Goal: Complete application form: Complete application form

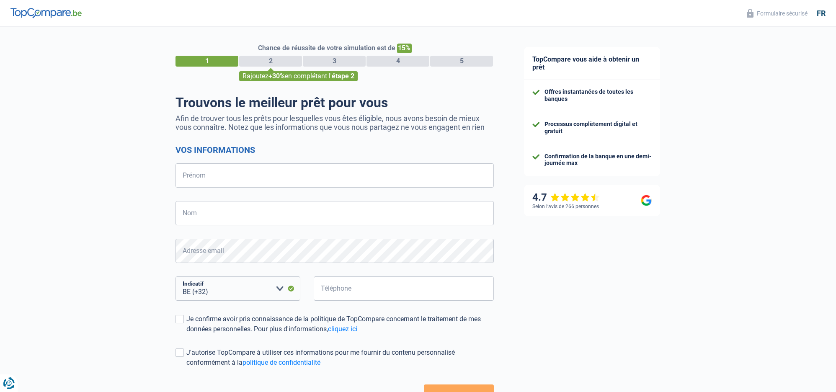
select select "32"
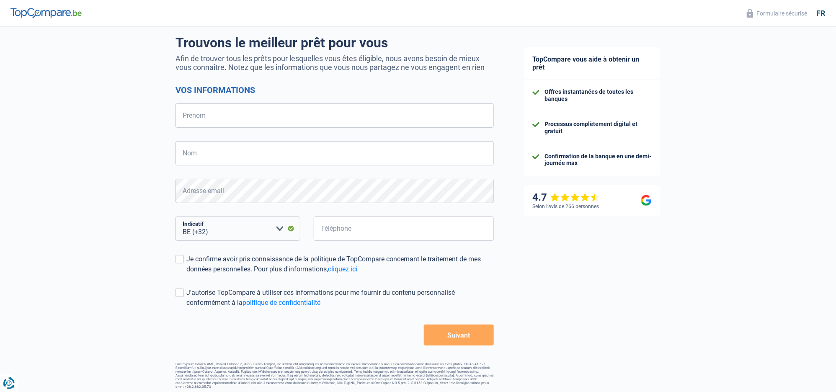
scroll to position [60, 0]
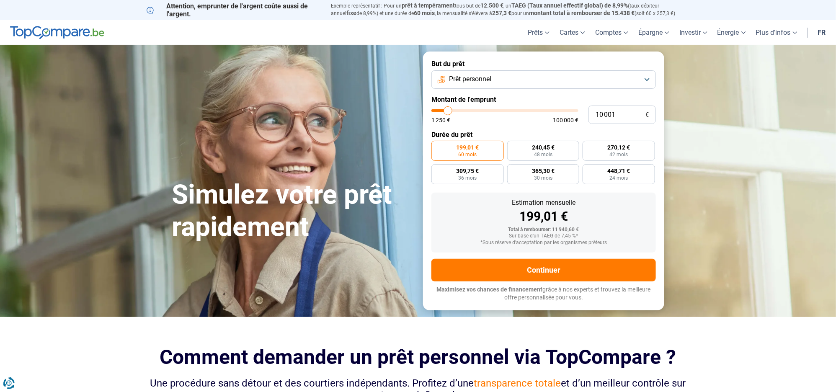
click at [645, 75] on button "Prêt personnel" at bounding box center [543, 79] width 224 height 18
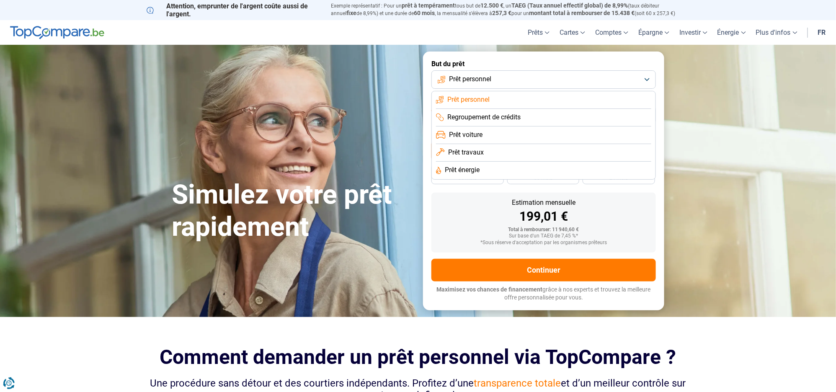
click at [493, 114] on span "Regroupement de crédits" at bounding box center [483, 117] width 73 height 9
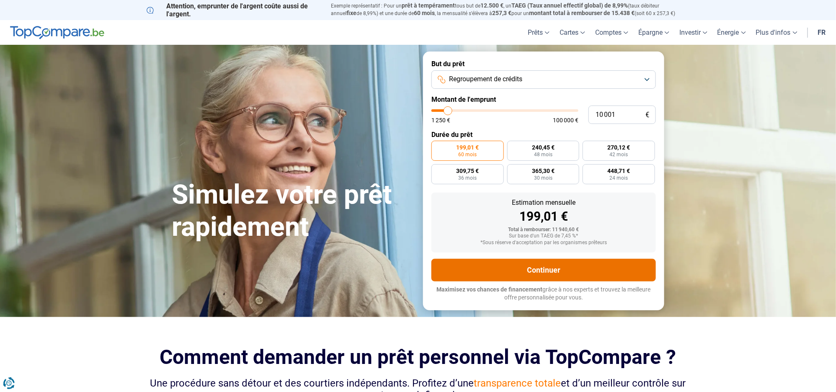
click at [548, 270] on button "Continuer" at bounding box center [543, 270] width 224 height 23
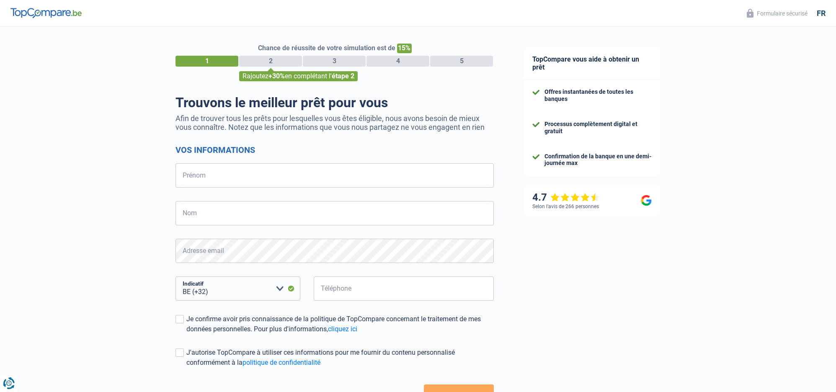
select select "32"
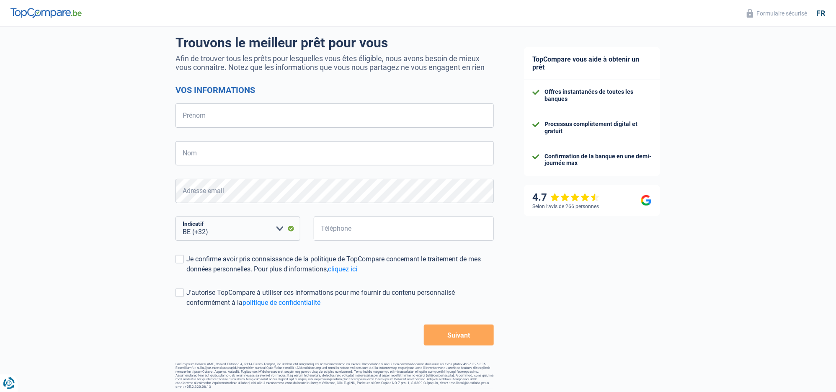
scroll to position [60, 0]
click at [214, 114] on input "Prénom" at bounding box center [334, 115] width 318 height 24
type input "[PERSON_NAME]"
type input "Cardinaux"
type input "479316686"
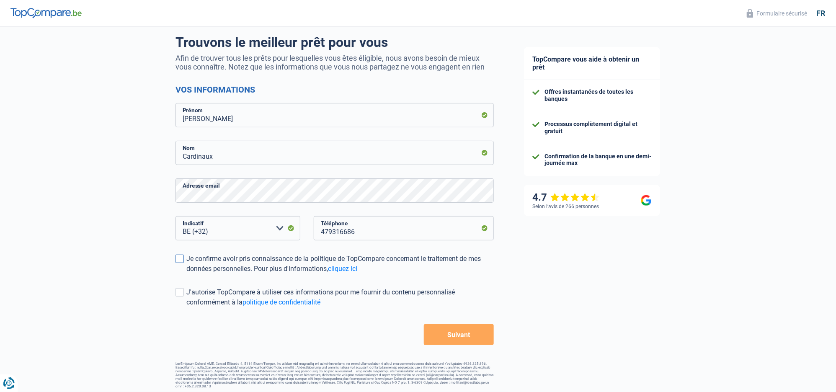
click at [181, 258] on span at bounding box center [179, 259] width 8 height 8
click at [186, 274] on input "Je confirme avoir pris connaissance de la politique de TopCompare concernant le…" at bounding box center [186, 274] width 0 height 0
click at [444, 332] on button "Suivant" at bounding box center [459, 334] width 70 height 21
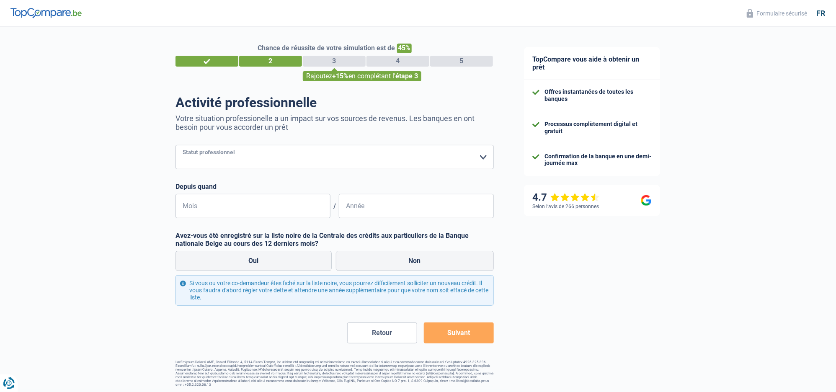
click at [480, 156] on select "Ouvrier Employé privé Employé public Invalide Indépendant Pensionné Chômeur Mut…" at bounding box center [334, 157] width 318 height 24
select select "publicEmployee"
click at [175, 145] on select "Ouvrier Employé privé Employé public Invalide Indépendant Pensionné Chômeur Mut…" at bounding box center [334, 157] width 318 height 24
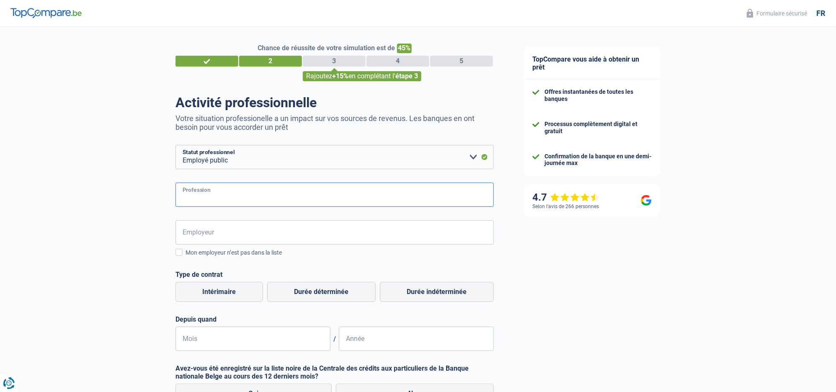
click at [215, 193] on input "Profession" at bounding box center [334, 195] width 318 height 24
type input "E"
type input "employée de bureau"
click at [204, 231] on input "Employeur" at bounding box center [334, 232] width 318 height 24
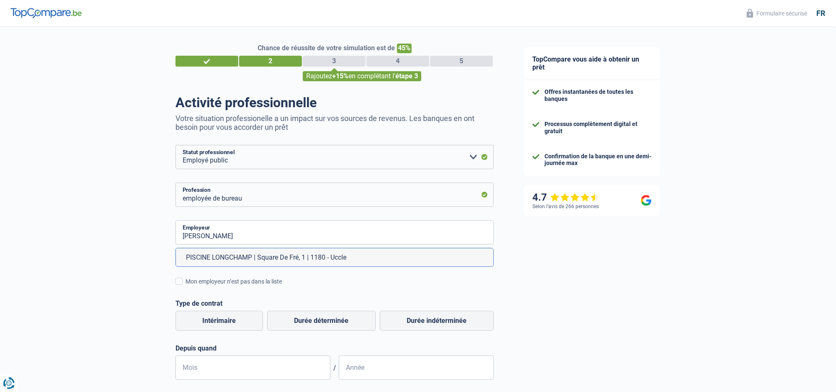
click at [210, 259] on li "PISCINE LONGCHAMP | Square De Fré, 1 | 1180 - Uccle" at bounding box center [334, 257] width 317 height 18
type input "PISCINE LONGCHAMP | Square De Fré, 1 | 1180 - Uccle"
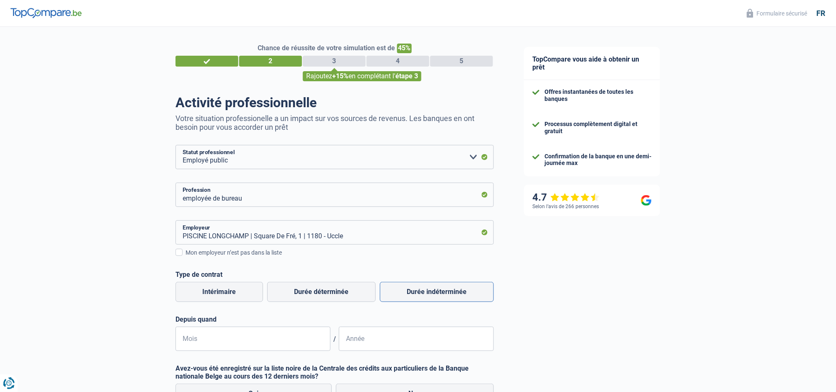
click at [421, 290] on label "Durée indéterminée" at bounding box center [437, 292] width 114 height 20
click at [421, 290] on input "Durée indéterminée" at bounding box center [437, 292] width 114 height 20
radio input "true"
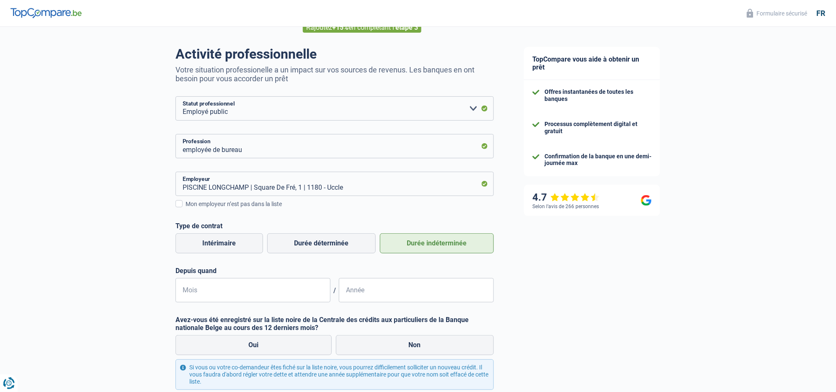
scroll to position [131, 0]
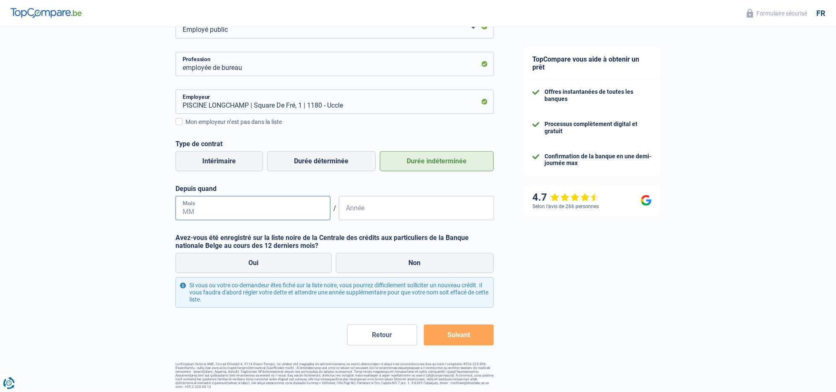
click at [206, 209] on input "Mois" at bounding box center [252, 208] width 155 height 24
type input "03"
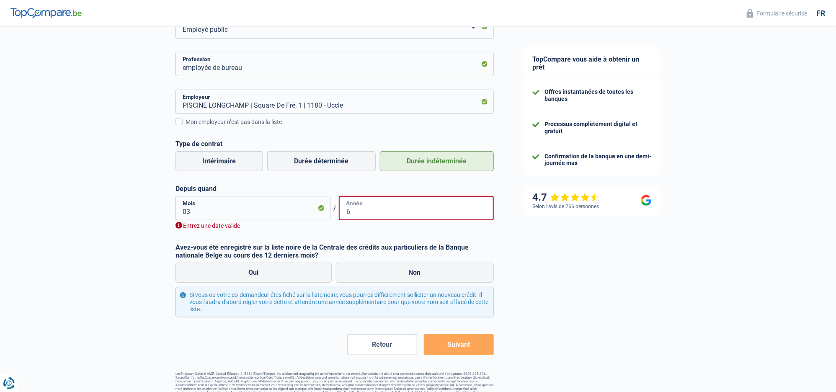
type input "6"
click at [194, 212] on input "03" at bounding box center [252, 208] width 155 height 24
type input "0"
type input "06"
click at [360, 214] on input "6" at bounding box center [416, 208] width 155 height 24
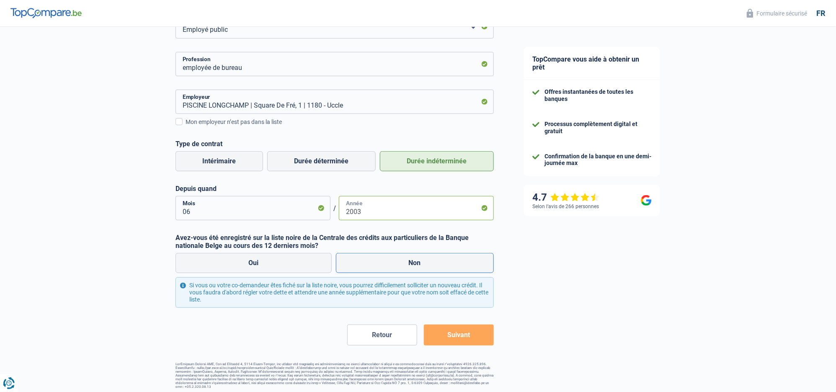
type input "2003"
click at [407, 260] on label "Non" at bounding box center [415, 263] width 158 height 20
click at [407, 260] on input "Non" at bounding box center [415, 263] width 158 height 20
radio input "true"
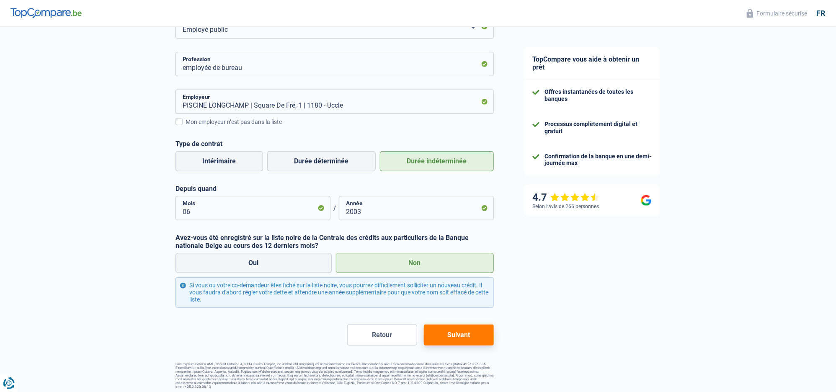
click at [461, 335] on button "Suivant" at bounding box center [459, 335] width 70 height 21
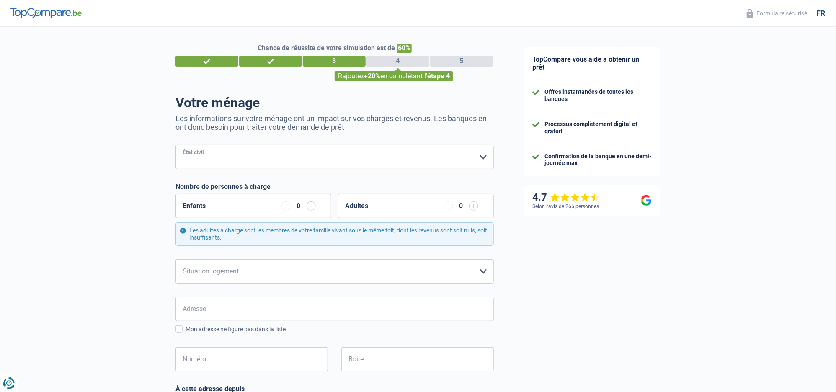
drag, startPoint x: 479, startPoint y: 157, endPoint x: 465, endPoint y: 156, distance: 14.3
click at [479, 157] on select "[PERSON_NAME](e) Cohabitant(e) légal(e) Divorcé(e) Veuf(ve) Séparé (de fait) Ve…" at bounding box center [334, 157] width 318 height 24
select select "single"
click at [175, 145] on select "[PERSON_NAME](e) Cohabitant(e) légal(e) Divorcé(e) Veuf(ve) Séparé (de fait) Ve…" at bounding box center [334, 157] width 318 height 24
click at [312, 206] on input "button" at bounding box center [311, 205] width 9 height 9
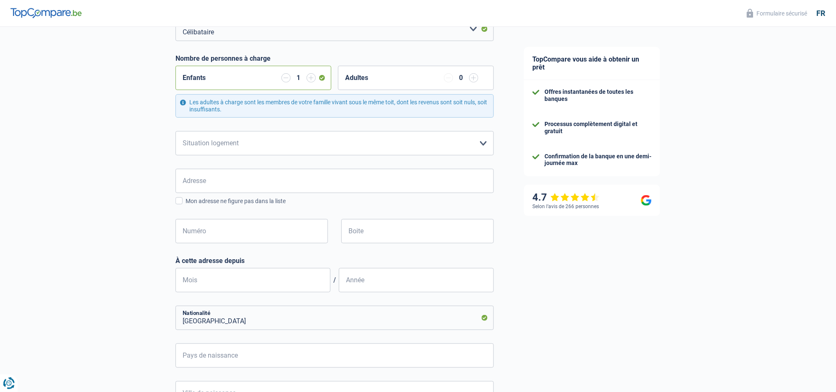
scroll to position [132, 0]
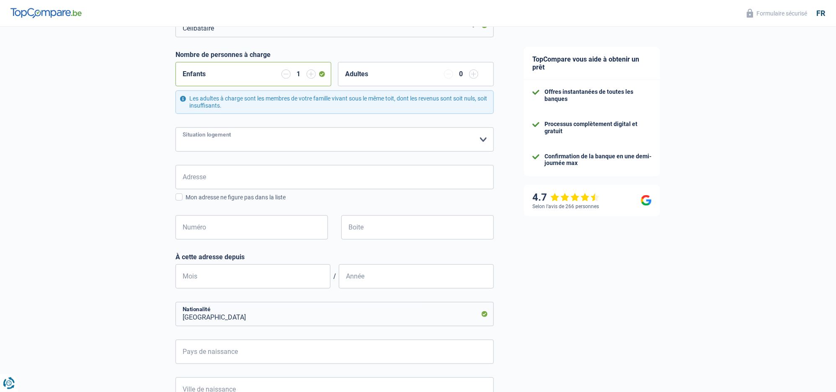
click at [479, 140] on select "Locataire Propriétaire avec prêt hypothécaire Propriétaire sans prêt hypothécai…" at bounding box center [334, 139] width 318 height 24
select select "rents"
click at [175, 127] on select "Locataire Propriétaire avec prêt hypothécaire Propriétaire sans prêt hypothécai…" at bounding box center [334, 139] width 318 height 24
click at [220, 175] on input "Adresse" at bounding box center [334, 177] width 318 height 24
type input "Chaussée d'Alsemberg"
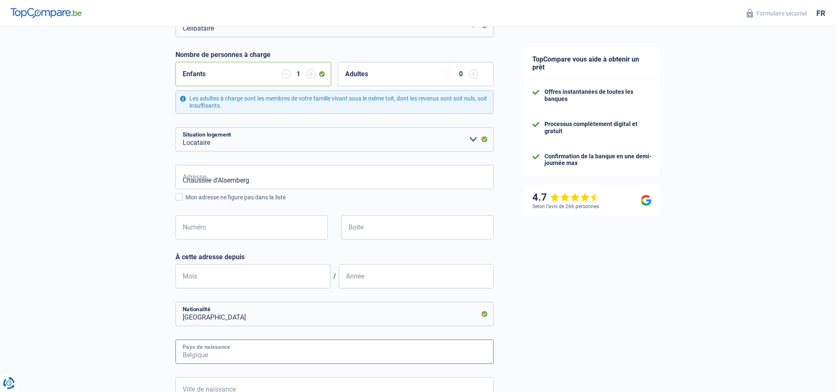
type input "[GEOGRAPHIC_DATA]"
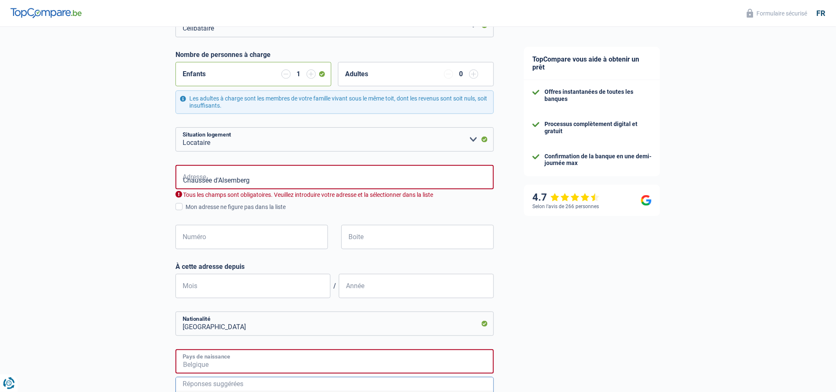
type input "[GEOGRAPHIC_DATA]"
click at [253, 181] on input "Chaussée d'Alsemberg" at bounding box center [334, 177] width 318 height 24
click at [346, 212] on div "Chaussée d'Alsemberg Adresse Tous les champs sont obligatoires. Veuillez introd…" at bounding box center [334, 214] width 318 height 98
drag, startPoint x: 186, startPoint y: 240, endPoint x: 191, endPoint y: 230, distance: 10.7
click at [186, 240] on input "Numéro" at bounding box center [251, 237] width 152 height 24
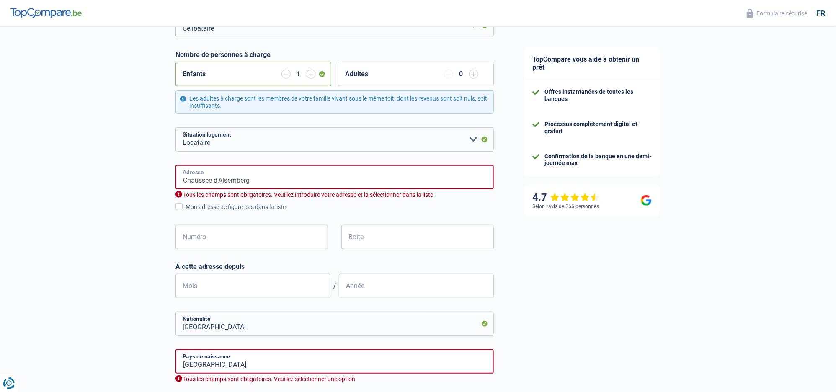
click at [262, 182] on input "Chaussée d'Alsemberg" at bounding box center [334, 177] width 318 height 24
type input "Chaussée d'Alsemberg 416A"
click at [197, 238] on input "Numéro" at bounding box center [251, 237] width 152 height 24
type input "416"
click at [360, 240] on input "Boite" at bounding box center [417, 237] width 152 height 24
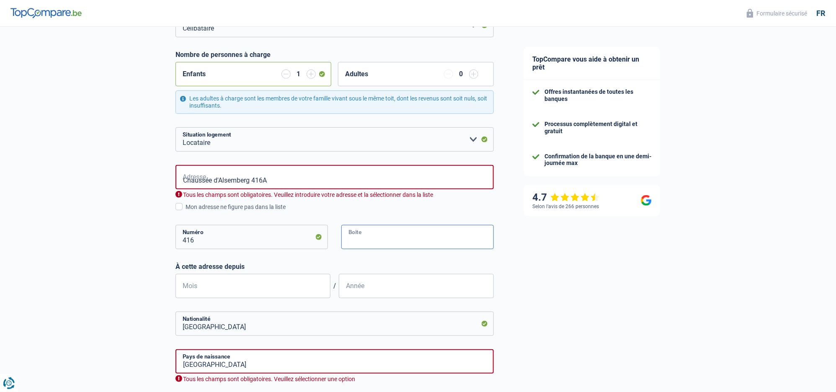
type input "a"
type input "A"
drag, startPoint x: 270, startPoint y: 179, endPoint x: 97, endPoint y: 175, distance: 172.6
click at [97, 175] on div "Chance de réussite de votre simulation est de 60% 1 2 3 4 5 Rajoutez +20% en co…" at bounding box center [254, 217] width 509 height 651
type input "Chaussée d'Alsemberg, 1420, Braine-l'Alleud, BE"
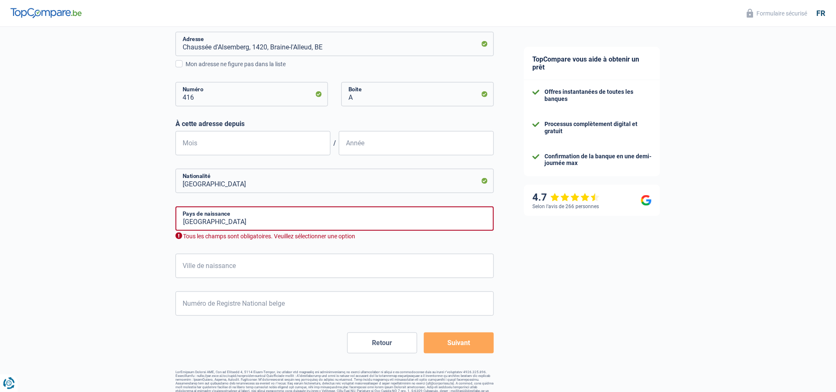
scroll to position [273, 0]
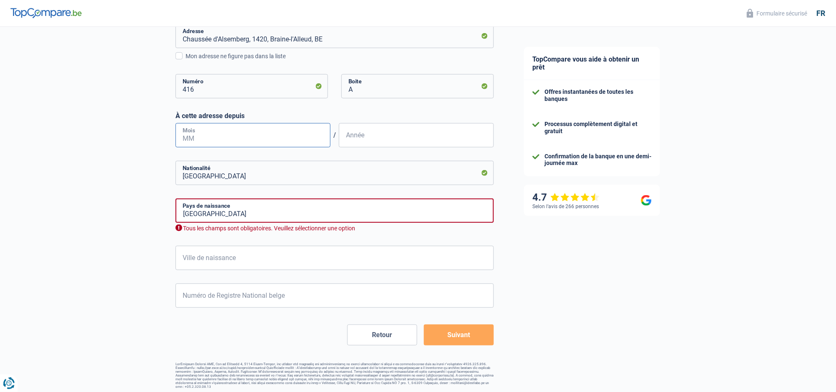
click at [212, 135] on input "Mois" at bounding box center [252, 135] width 155 height 24
click at [250, 253] on input "Ville de naissance" at bounding box center [334, 258] width 318 height 24
type input "[GEOGRAPHIC_DATA]"
click at [222, 212] on input "[GEOGRAPHIC_DATA]" at bounding box center [334, 211] width 318 height 24
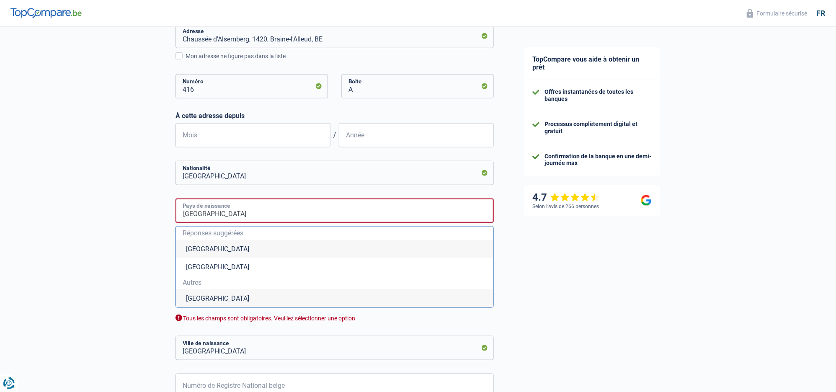
click at [248, 209] on input "[GEOGRAPHIC_DATA]" at bounding box center [334, 211] width 318 height 24
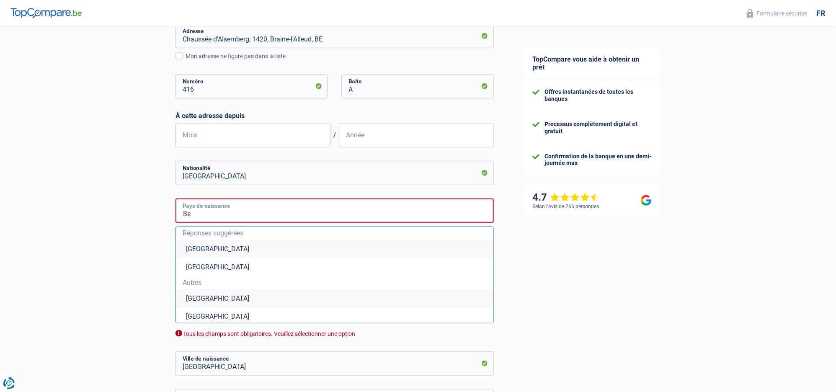
type input "B"
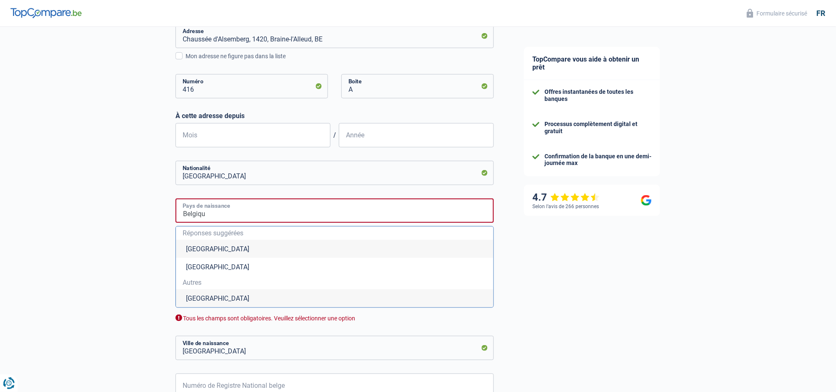
type input "[GEOGRAPHIC_DATA]"
click at [203, 247] on li "[GEOGRAPHIC_DATA]" at bounding box center [334, 249] width 317 height 18
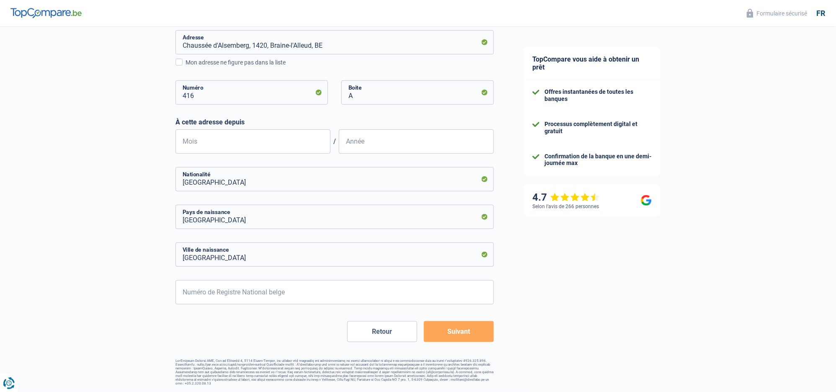
scroll to position [263, 0]
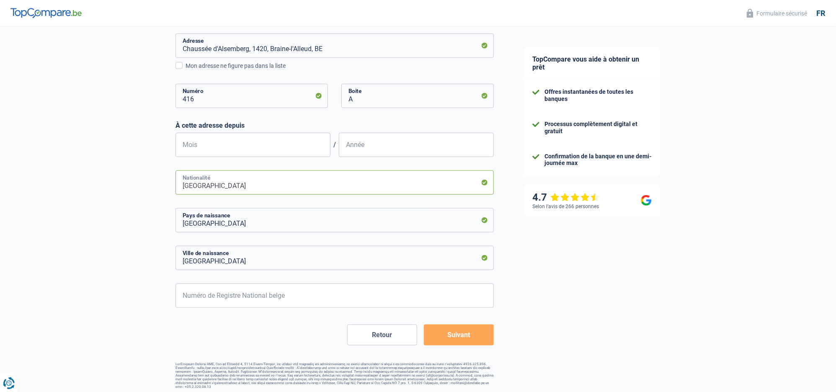
drag, startPoint x: 215, startPoint y: 184, endPoint x: 174, endPoint y: 183, distance: 41.1
click at [174, 183] on div "Chance de réussite de votre simulation est de 60% 1 2 3 4 5 Rajoutez +20% en co…" at bounding box center [254, 76] width 509 height 632
click at [284, 186] on input "Belge" at bounding box center [334, 182] width 318 height 24
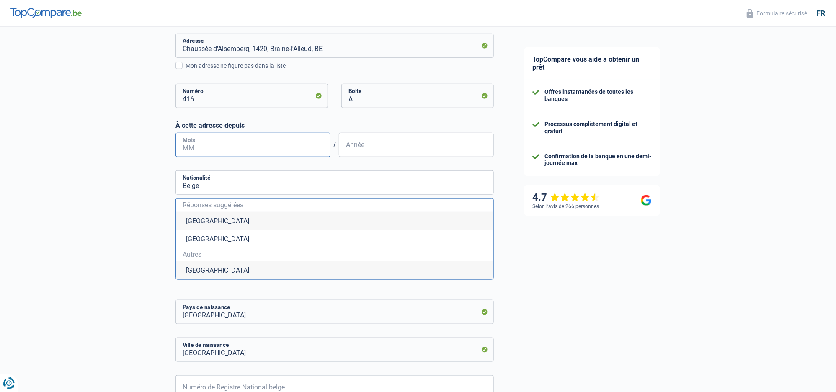
click at [224, 152] on input "Mois" at bounding box center [252, 145] width 155 height 24
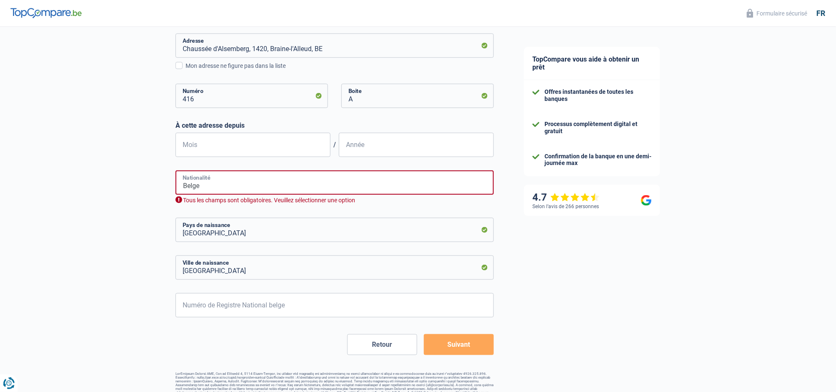
click at [217, 187] on input "Belge" at bounding box center [334, 182] width 318 height 24
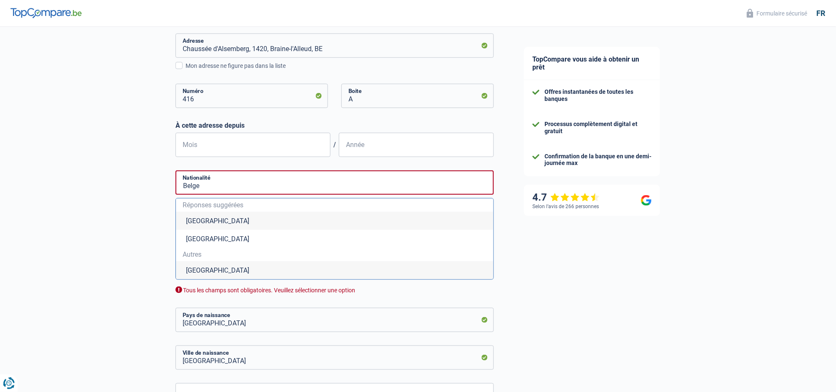
click at [198, 219] on li "[GEOGRAPHIC_DATA]" at bounding box center [334, 221] width 317 height 18
type input "[GEOGRAPHIC_DATA]"
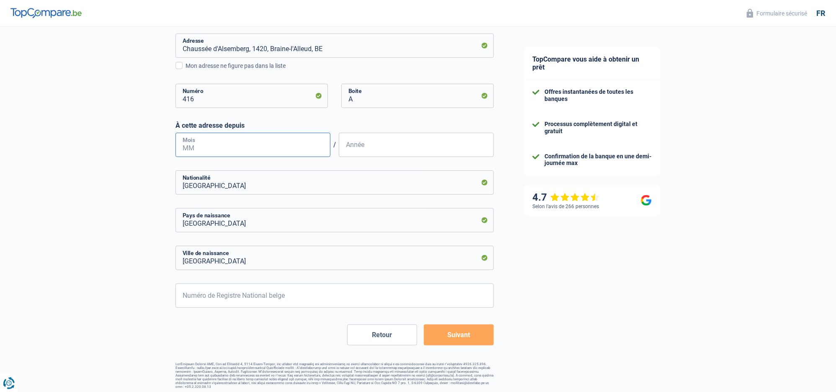
click at [199, 144] on input "Mois" at bounding box center [252, 145] width 155 height 24
type input "03"
click at [349, 147] on input "Année" at bounding box center [416, 145] width 155 height 24
type input "2022"
click at [329, 191] on input "[GEOGRAPHIC_DATA]" at bounding box center [334, 182] width 318 height 24
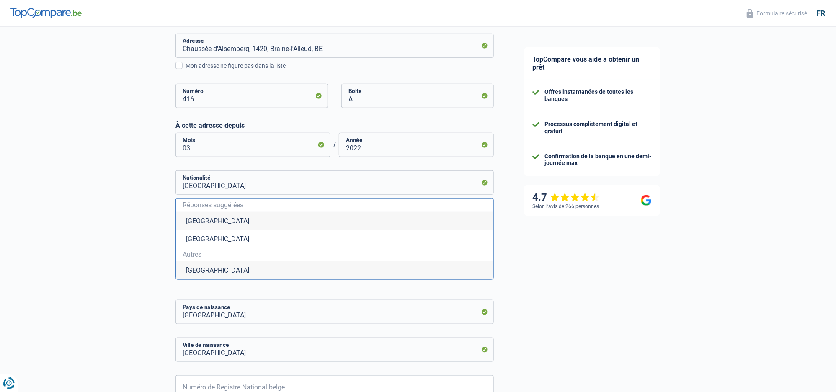
click at [108, 178] on div "Chance de réussite de votre simulation est de 60% 1 2 3 4 5 Rajoutez +20% en co…" at bounding box center [254, 122] width 509 height 724
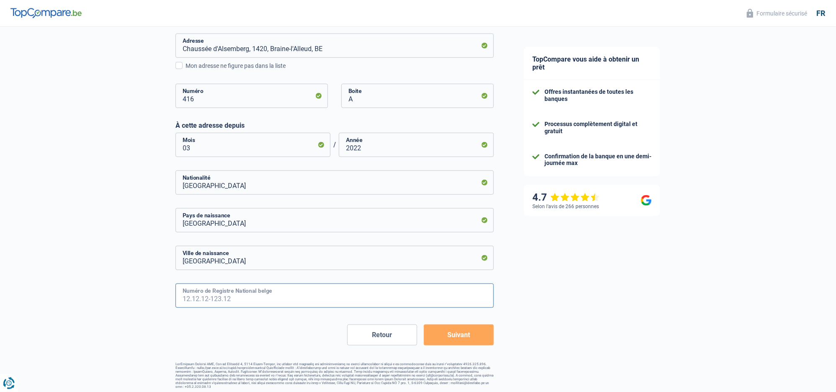
click at [207, 293] on input "Numéro de Registre National belge" at bounding box center [334, 296] width 318 height 24
type input "0"
type input "71.05.08-308.08"
click at [464, 336] on button "Suivant" at bounding box center [459, 335] width 70 height 21
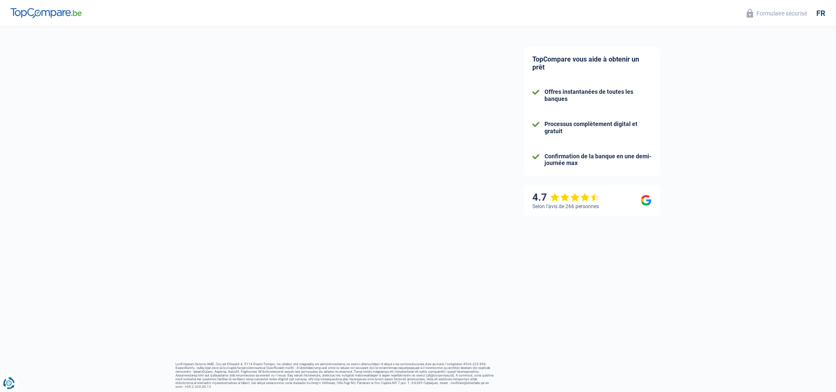
select select "familyAllowances"
select select "netSalary"
select select "mealVouchers"
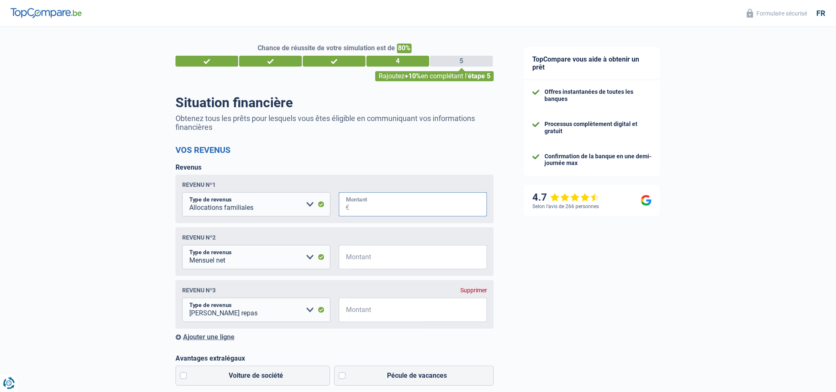
click at [396, 206] on input "Montant" at bounding box center [418, 204] width 138 height 24
type input "150"
click at [283, 257] on select "Allocation d'handicap Allocations chômage Allocations familiales Chèques repas …" at bounding box center [256, 257] width 148 height 24
click at [380, 254] on input "Montant" at bounding box center [418, 257] width 138 height 24
type input "2.540"
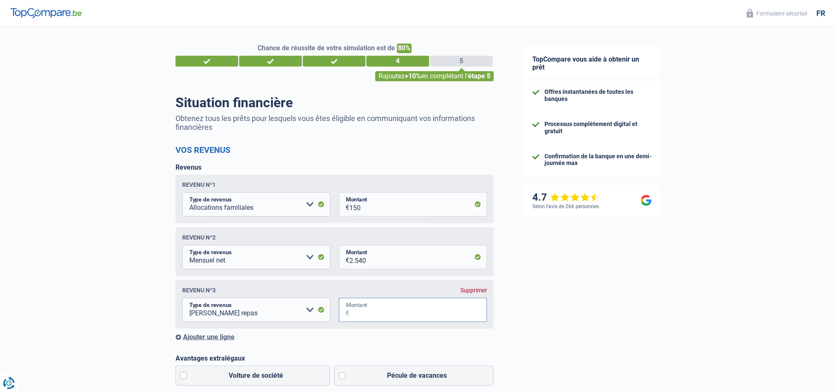
click at [396, 309] on input "Montant" at bounding box center [418, 310] width 138 height 24
type input "130"
click at [336, 338] on div "Ajouter une ligne" at bounding box center [334, 337] width 318 height 8
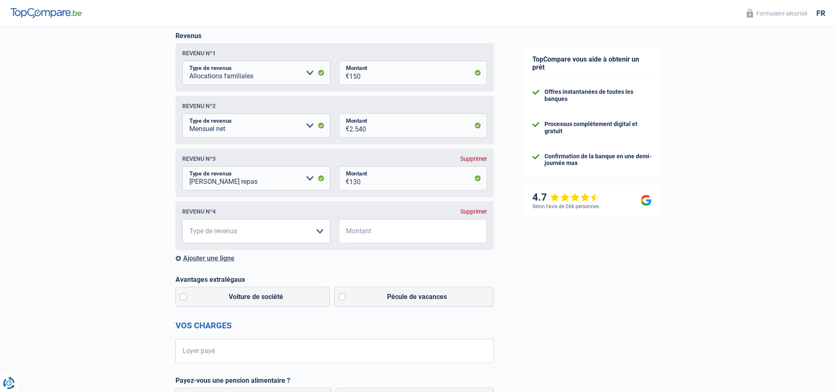
scroll to position [132, 0]
click at [321, 230] on select "Allocation d'handicap Allocations chômage Allocations familiales Chèques repas …" at bounding box center [256, 231] width 148 height 24
click at [182, 219] on select "Allocation d'handicap Allocations chômage Allocations familiales Chèques repas …" at bounding box center [256, 231] width 148 height 24
click at [309, 231] on select "Allocation d'handicap Allocations chômage Allocations familiales Chèques repas …" at bounding box center [256, 231] width 148 height 24
select select "alimony"
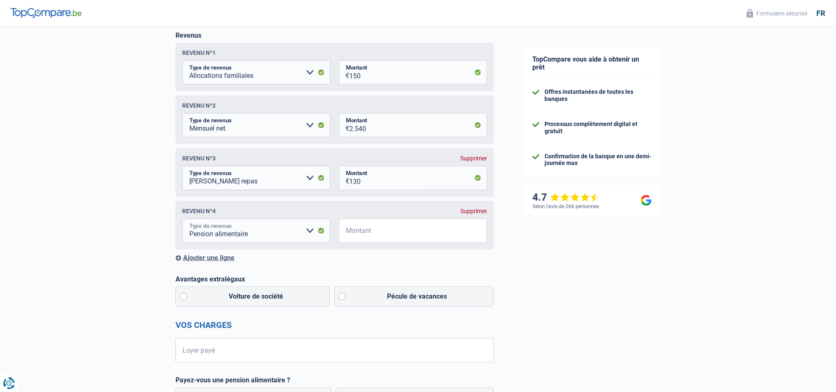
click at [182, 219] on select "Allocation d'handicap Allocations chômage Allocations familiales Chèques repas …" at bounding box center [256, 231] width 148 height 24
click at [368, 231] on input "Montant" at bounding box center [418, 231] width 138 height 24
type input "100"
click at [329, 258] on div "Ajouter une ligne" at bounding box center [334, 258] width 318 height 8
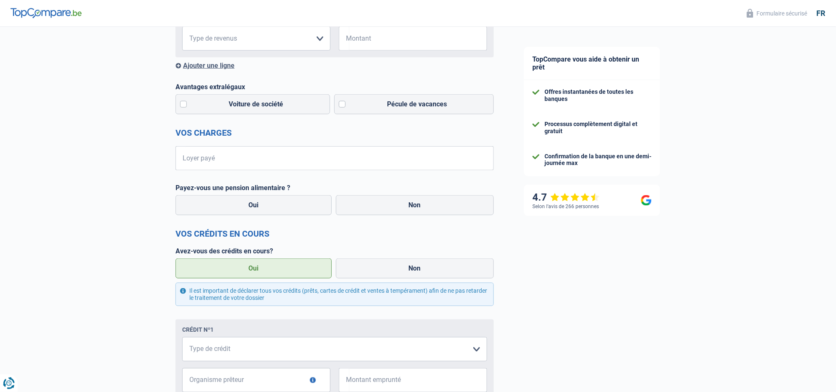
scroll to position [352, 0]
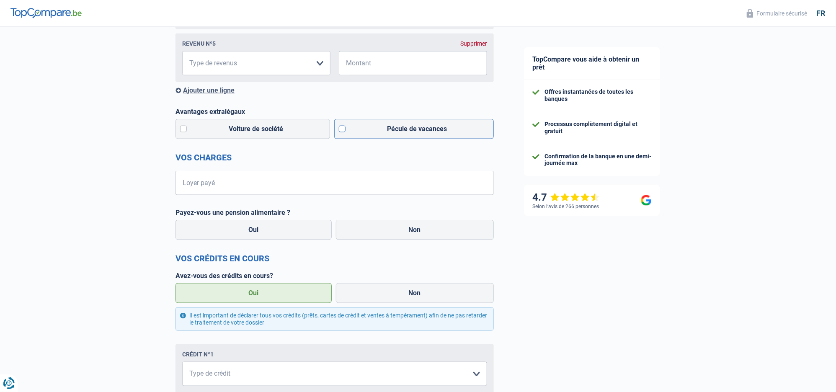
click at [342, 129] on label "Pécule de vacances" at bounding box center [414, 129] width 160 height 20
click at [342, 129] on input "Pécule de vacances" at bounding box center [414, 129] width 160 height 20
checkbox input "true"
click at [207, 187] on input "Loyer payé" at bounding box center [340, 183] width 308 height 24
type input "810"
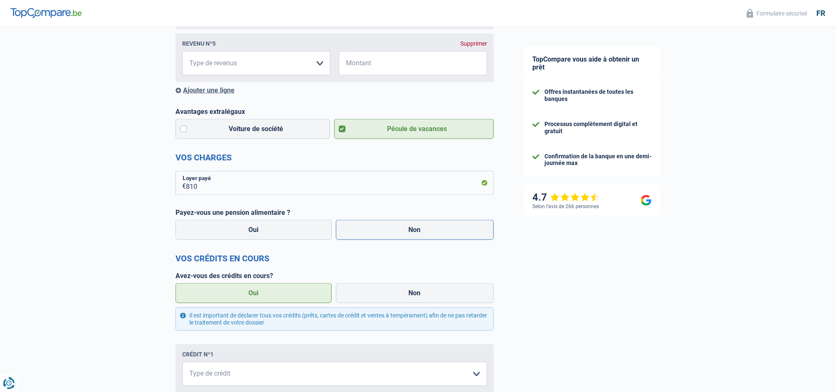
click at [398, 226] on label "Non" at bounding box center [415, 230] width 158 height 20
click at [398, 226] on input "Non" at bounding box center [415, 230] width 158 height 20
radio input "true"
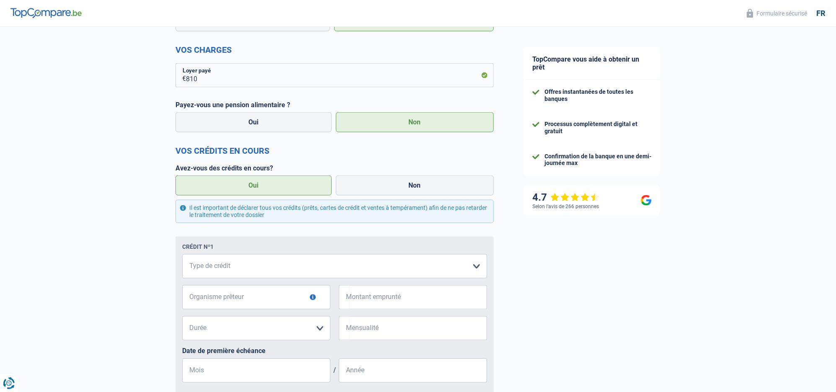
scroll to position [485, 0]
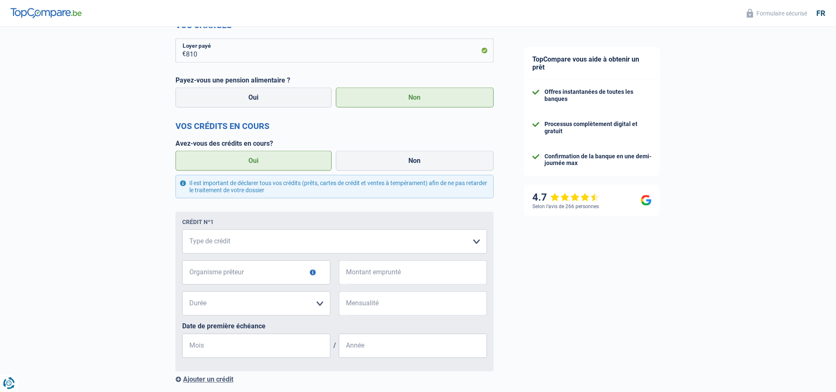
click at [259, 162] on label "Oui" at bounding box center [253, 161] width 156 height 20
click at [259, 162] on input "Oui" at bounding box center [253, 161] width 156 height 20
click at [474, 242] on select "Carte ou ouverture de crédit Prêt hypothécaire Vente à tempérament Prêt à tempé…" at bounding box center [334, 242] width 305 height 24
select select "cardOrCredit"
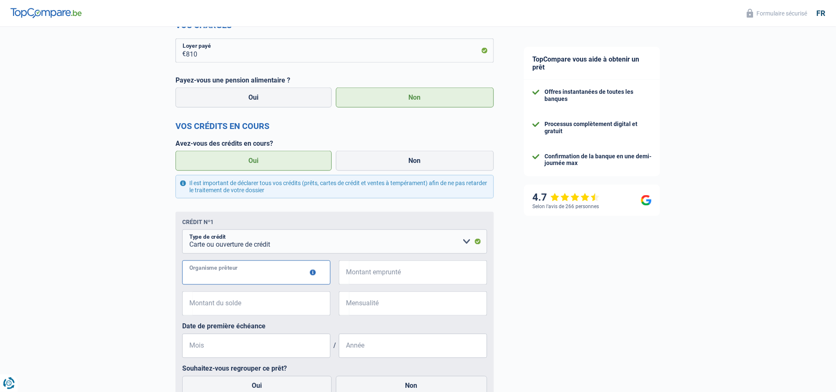
click at [251, 269] on input "Organisme prêteur" at bounding box center [256, 273] width 148 height 24
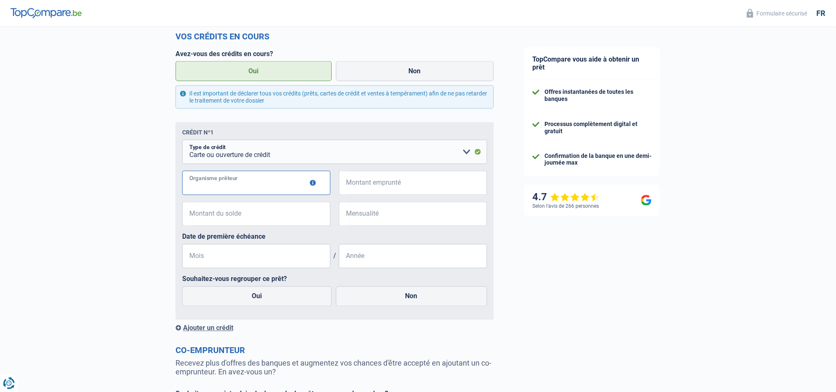
scroll to position [661, 0]
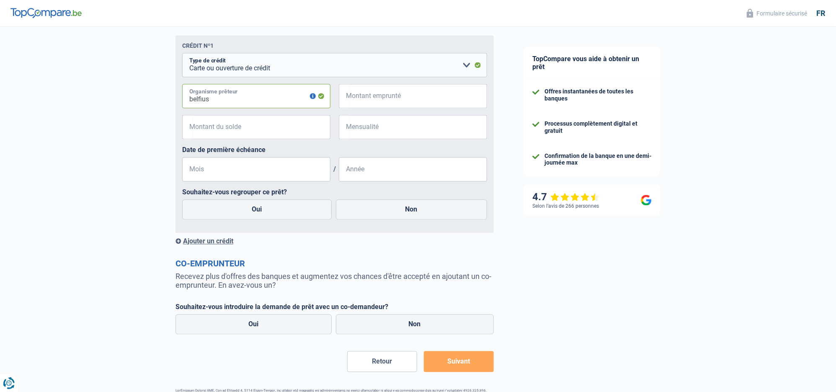
type input "belfius"
click at [346, 95] on span "€" at bounding box center [344, 96] width 10 height 24
click at [348, 98] on span "€" at bounding box center [344, 96] width 10 height 24
click at [352, 98] on input "Montant emprunté" at bounding box center [418, 96] width 138 height 24
type input "600"
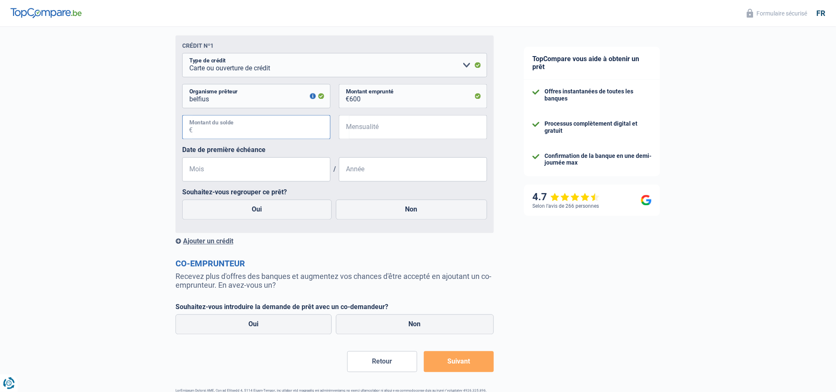
click at [250, 127] on input "Montant du solde" at bounding box center [262, 127] width 138 height 24
type input "600"
click at [358, 129] on input "Mensualité" at bounding box center [418, 127] width 138 height 24
type input "1"
type input "600"
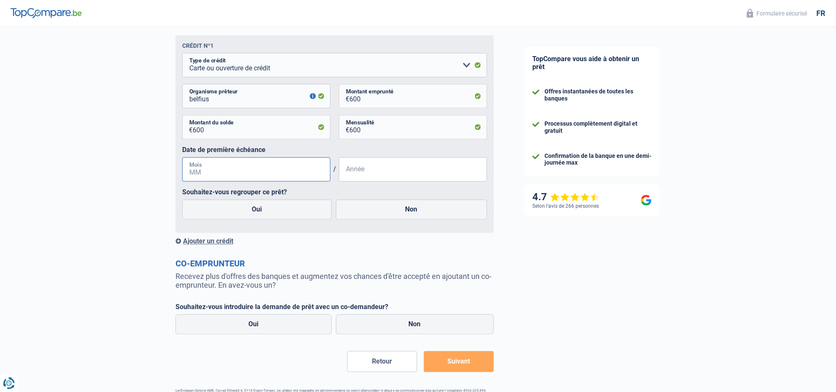
click at [214, 171] on input "Mois" at bounding box center [256, 169] width 148 height 24
click at [465, 65] on select "Carte ou ouverture de crédit Prêt hypothécaire Vente à tempérament Prêt à tempé…" at bounding box center [334, 65] width 305 height 24
click at [202, 169] on input "Mois" at bounding box center [256, 169] width 148 height 24
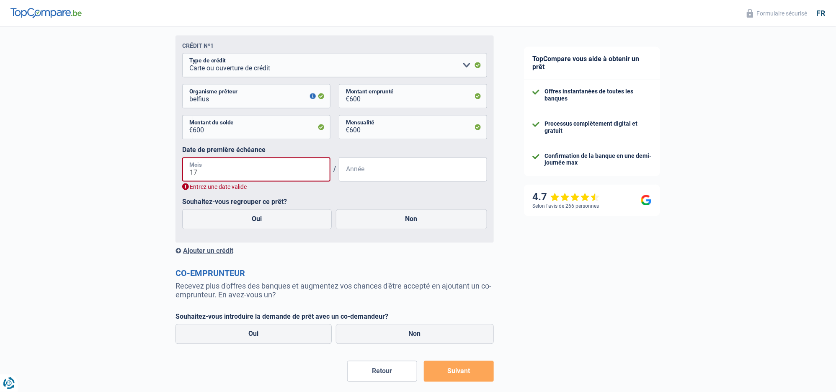
type input "17"
click at [269, 146] on div "600 € Montant du solde 600 € Mensualité" at bounding box center [334, 130] width 305 height 31
click at [200, 172] on input "17" at bounding box center [256, 169] width 148 height 24
drag, startPoint x: 196, startPoint y: 174, endPoint x: 175, endPoint y: 172, distance: 21.4
click at [175, 172] on div "Crédit nº1 Carte ou ouverture de crédit Prêt hypothécaire Vente à tempérament P…" at bounding box center [334, 139] width 318 height 207
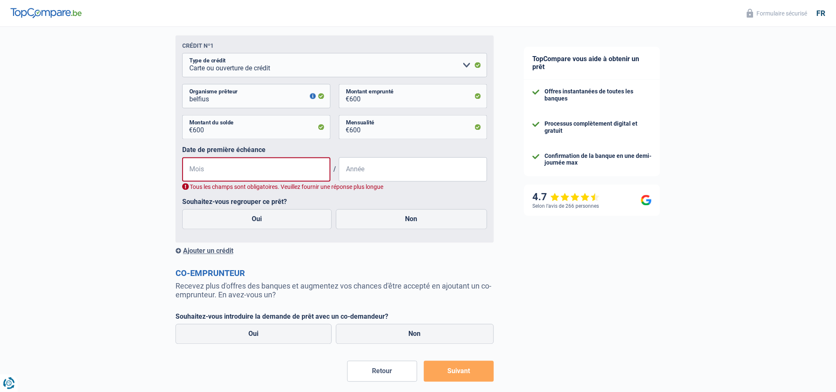
click at [266, 217] on label "Oui" at bounding box center [257, 219] width 150 height 20
click at [266, 217] on input "Oui" at bounding box center [257, 219] width 150 height 20
radio input "true"
click at [258, 222] on label "Oui" at bounding box center [257, 219] width 150 height 20
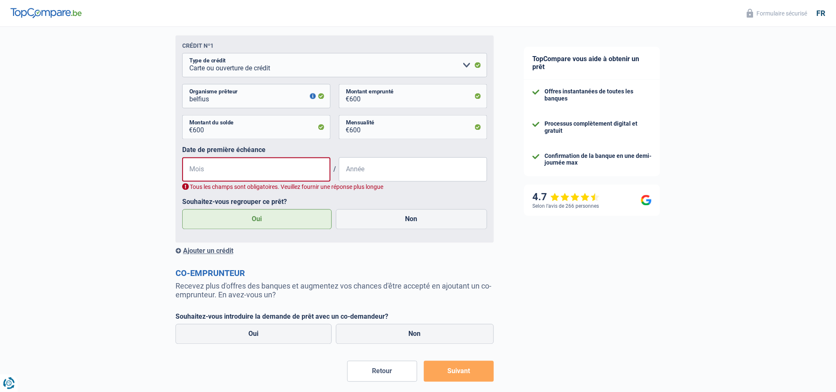
click at [258, 222] on input "Oui" at bounding box center [257, 219] width 150 height 20
click at [219, 169] on input "Mois" at bounding box center [256, 169] width 148 height 24
click at [213, 254] on div "Ajouter un crédit" at bounding box center [334, 251] width 318 height 8
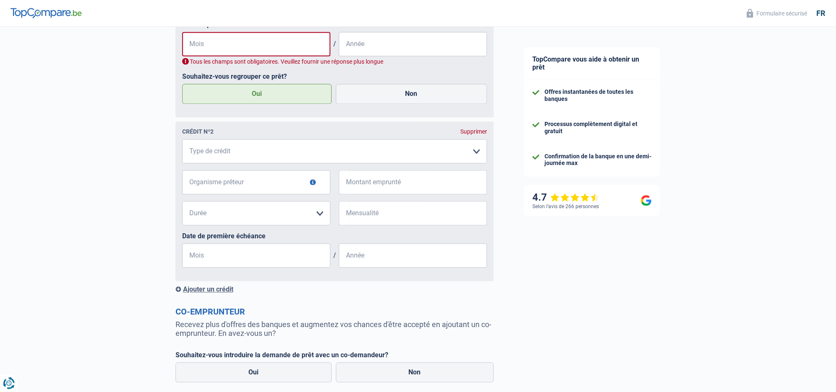
scroll to position [793, 0]
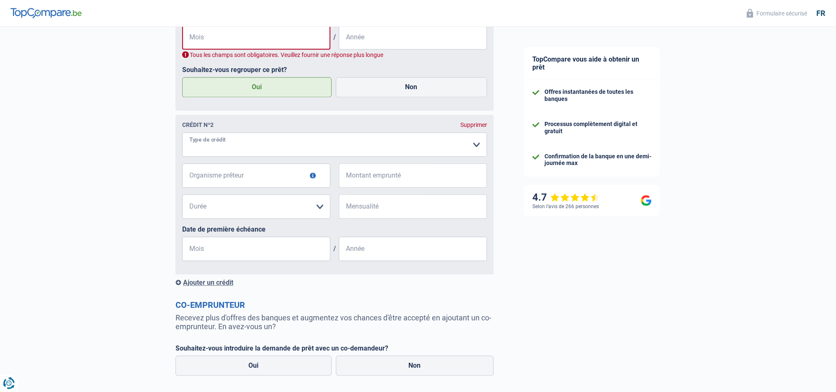
click at [477, 143] on select "Carte ou ouverture de crédit Prêt hypothécaire Vente à tempérament Prêt à tempé…" at bounding box center [334, 144] width 305 height 24
select select "personalLoan"
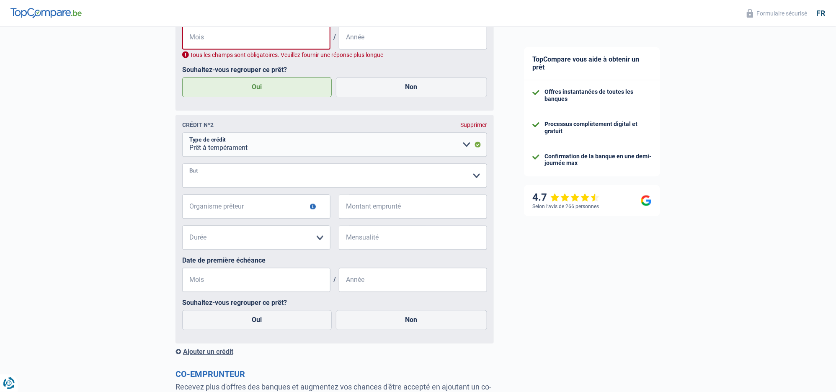
click at [477, 172] on select "Confort maison: meubles, textile, peinture, électroménager, outillage non-profe…" at bounding box center [334, 175] width 305 height 24
select select "miscellaneousCosts"
click at [182, 165] on select "Confort maison: meubles, textile, peinture, électroménager, outillage non-profe…" at bounding box center [334, 175] width 305 height 24
click at [271, 205] on input "Organisme prêteur" at bounding box center [256, 206] width 148 height 24
type input "beobank"
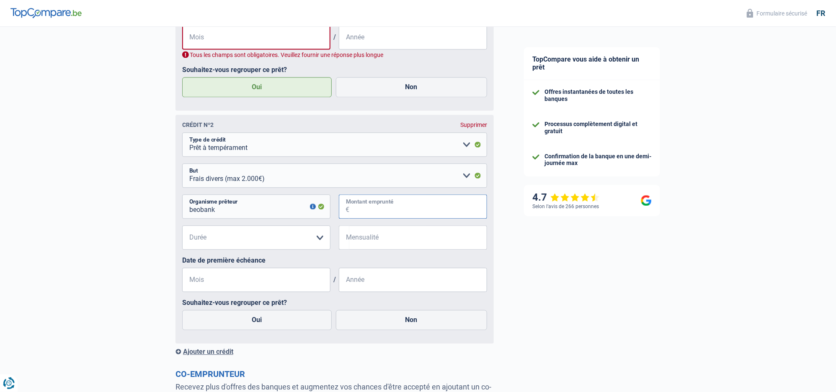
click at [364, 213] on input "Montant emprunté" at bounding box center [418, 206] width 138 height 24
type input "5.000"
click at [317, 239] on select "12 mois 18 mois 24 mois 30 mois 36 mois Veuillez sélectionner une option" at bounding box center [256, 237] width 148 height 24
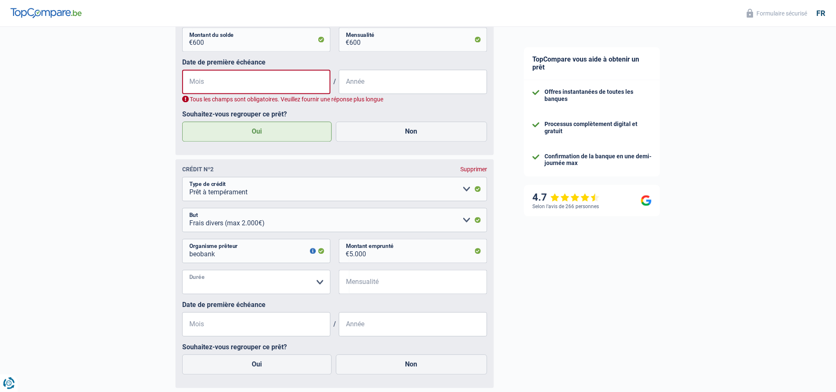
scroll to position [661, 0]
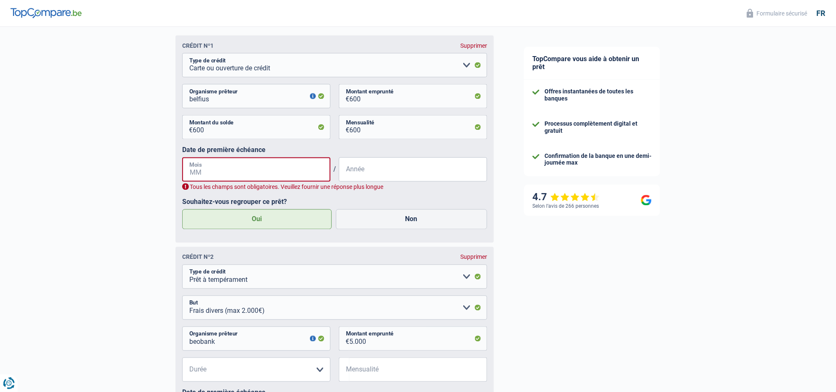
click at [204, 169] on input "Mois" at bounding box center [256, 169] width 148 height 24
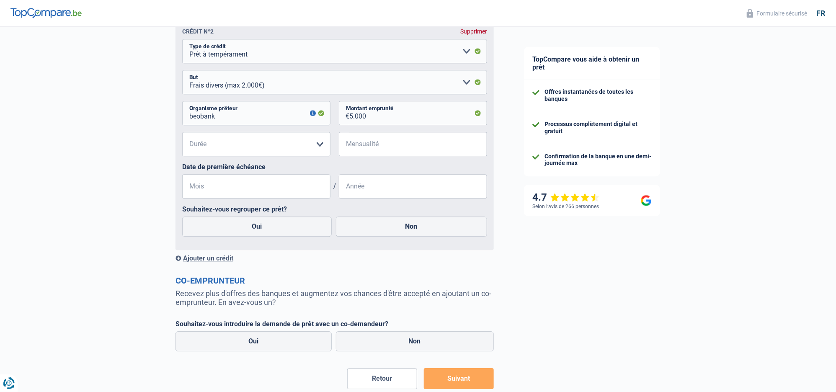
scroll to position [932, 0]
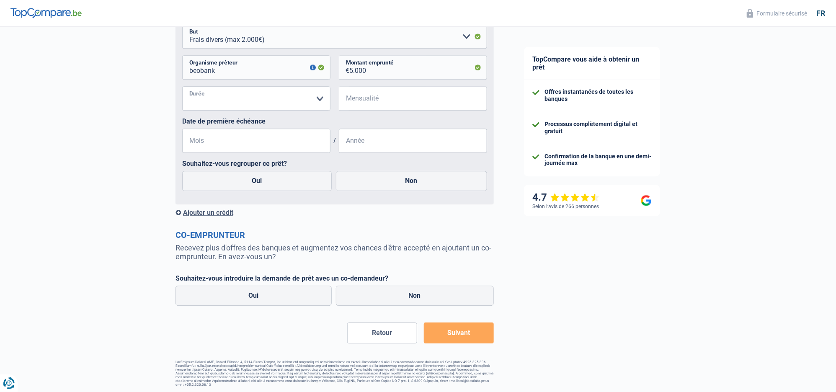
click at [216, 102] on select "12 mois 18 mois 24 mois 30 mois 36 mois Veuillez sélectionner une option" at bounding box center [256, 98] width 148 height 24
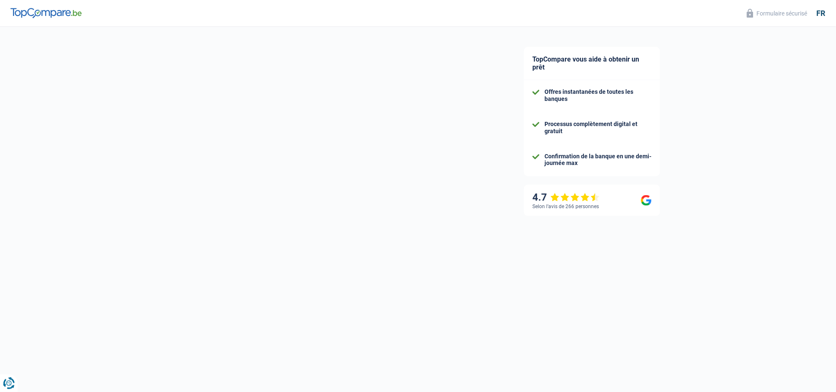
select select "single"
select select "rents"
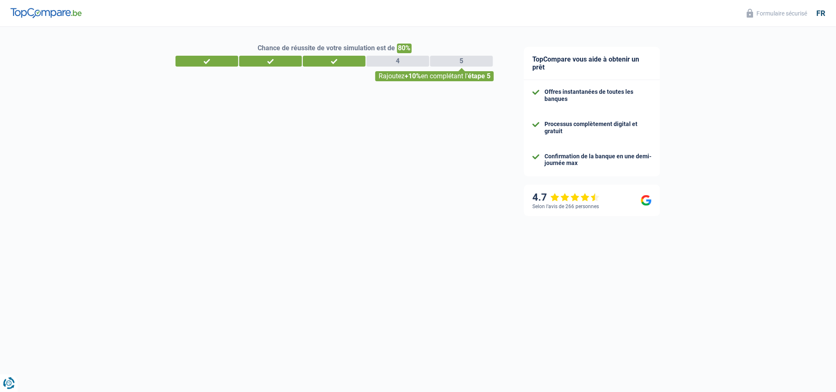
select select "publicEmployee"
select select "32"
